Goal: Information Seeking & Learning: Learn about a topic

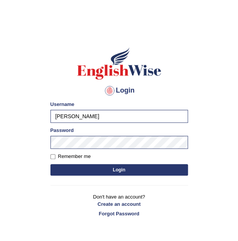
click at [63, 174] on button "Login" at bounding box center [119, 169] width 138 height 11
click at [68, 170] on button "Login" at bounding box center [119, 169] width 138 height 11
click at [93, 171] on button "Login" at bounding box center [119, 169] width 138 height 11
click at [114, 170] on button "Login" at bounding box center [119, 169] width 138 height 11
click at [116, 172] on button "Login" at bounding box center [119, 169] width 138 height 11
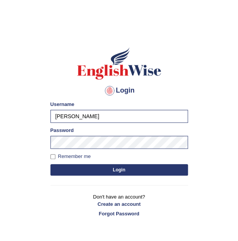
click at [121, 170] on button "Login" at bounding box center [119, 169] width 138 height 11
click at [122, 169] on button "Login" at bounding box center [119, 169] width 138 height 11
click at [127, 169] on button "Login" at bounding box center [119, 169] width 138 height 11
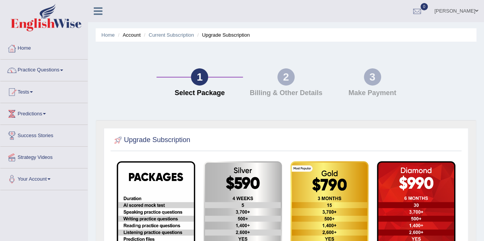
click at [54, 70] on link "Practice Questions" at bounding box center [43, 69] width 87 height 19
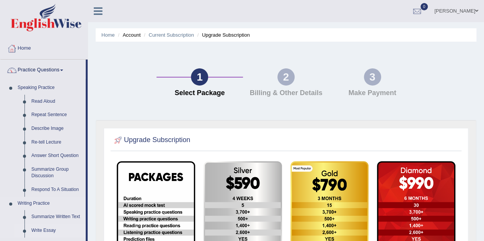
click at [47, 229] on link "Write Essay" at bounding box center [57, 231] width 58 height 14
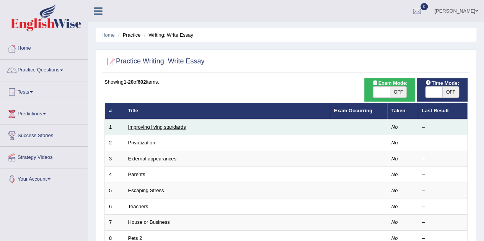
click at [163, 125] on link "Improving living standards" at bounding box center [157, 127] width 58 height 6
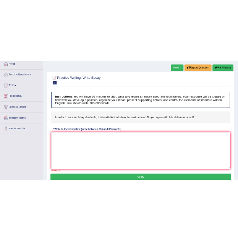
scroll to position [43, 0]
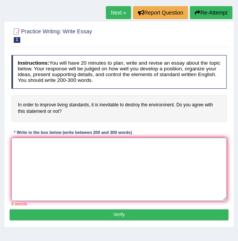
click at [150, 176] on textarea at bounding box center [119, 169] width 216 height 63
type textarea "t"
click at [134, 157] on textarea at bounding box center [119, 169] width 216 height 63
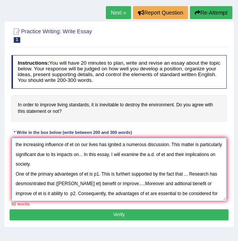
scroll to position [6, 0]
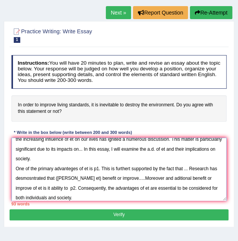
type textarea "the increasing influence of et on our lives has ignited a numerous discussion. …"
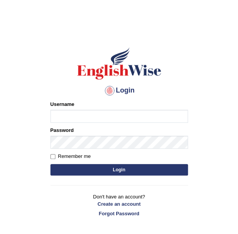
type input "[PERSON_NAME]"
click at [91, 172] on button "Login" at bounding box center [119, 169] width 138 height 11
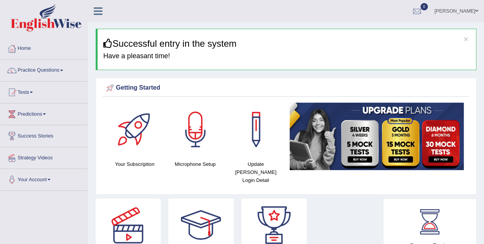
click at [31, 74] on link "Practice Questions" at bounding box center [43, 69] width 87 height 19
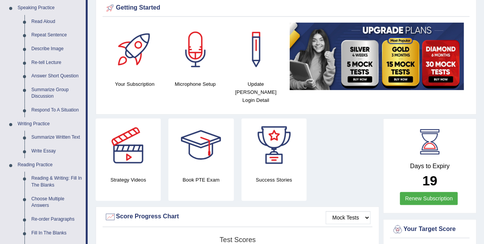
scroll to position [81, 0]
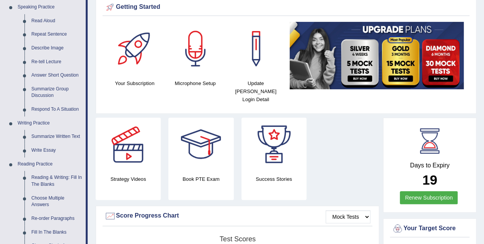
click at [41, 151] on link "Write Essay" at bounding box center [57, 150] width 58 height 14
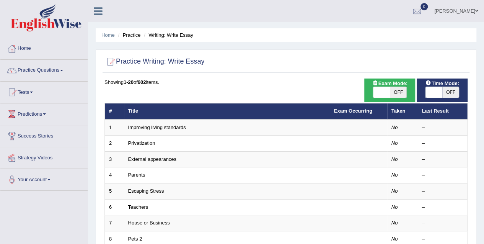
click at [140, 128] on link "Improving living standards" at bounding box center [157, 127] width 58 height 6
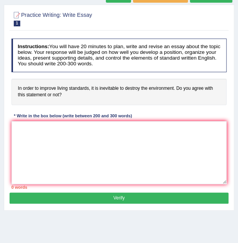
scroll to position [60, 0]
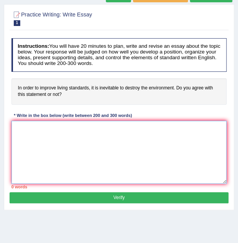
click at [21, 151] on textarea at bounding box center [119, 152] width 216 height 63
type textarea "t"
